Goal: Transaction & Acquisition: Purchase product/service

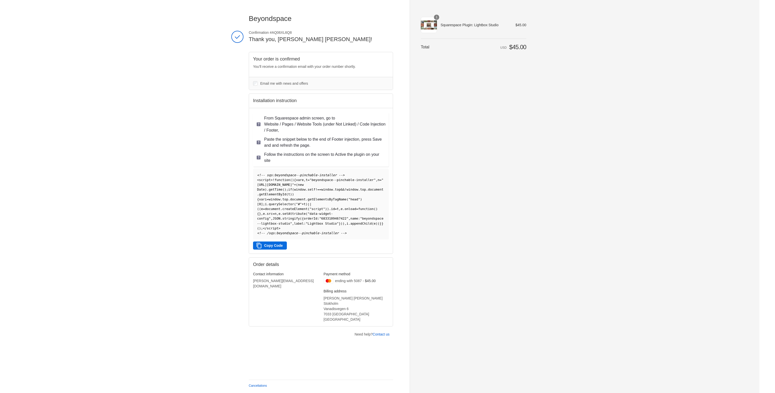
click at [265, 245] on button "Copy Code" at bounding box center [270, 246] width 34 height 8
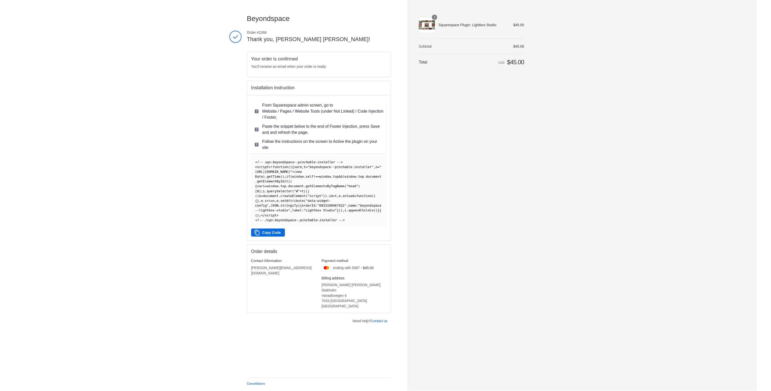
click at [267, 231] on button "Copy Code" at bounding box center [268, 233] width 34 height 8
click at [381, 319] on link "Contact us" at bounding box center [379, 321] width 17 height 4
click at [152, 265] on div "Beyondspace Thank you for your purchase! Order #2366 Thank you, Stein Paulsen! …" at bounding box center [385, 195] width 771 height 391
